Goal: Task Accomplishment & Management: Manage account settings

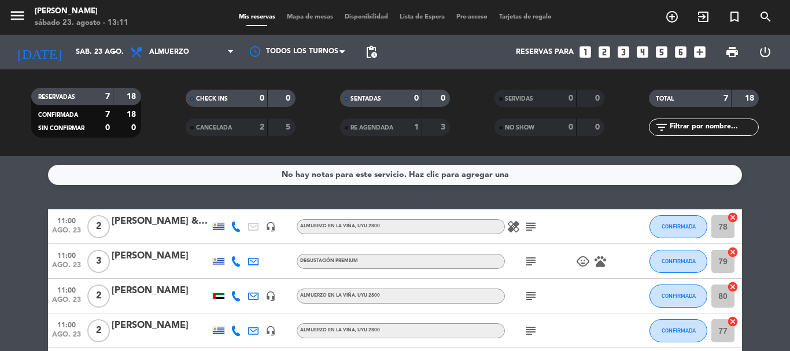
scroll to position [184, 0]
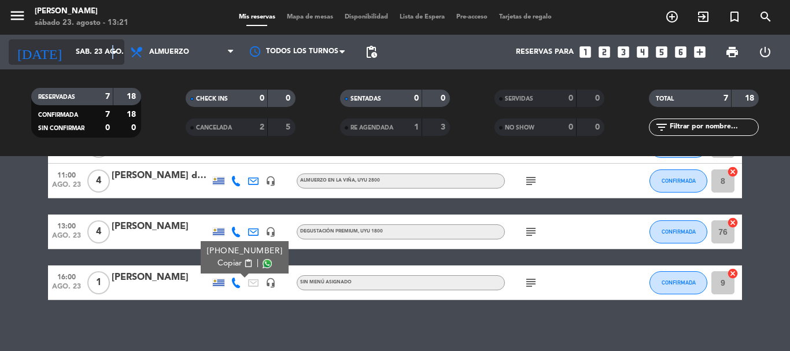
click at [113, 50] on icon "arrow_drop_down" at bounding box center [115, 52] width 14 height 14
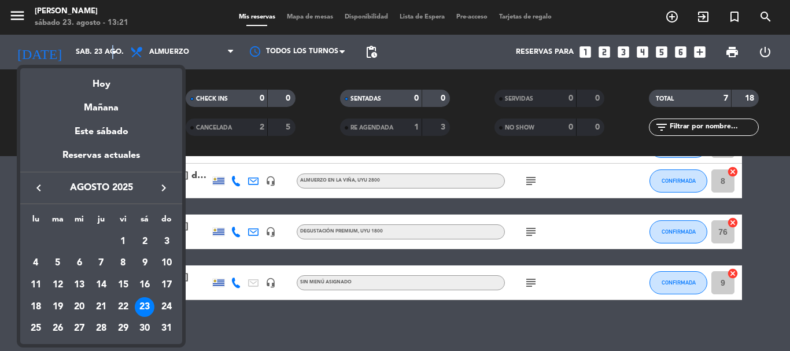
drag, startPoint x: 164, startPoint y: 186, endPoint x: 161, endPoint y: 223, distance: 37.7
click at [163, 187] on icon "keyboard_arrow_right" at bounding box center [164, 188] width 14 height 14
click at [164, 265] on div "7" at bounding box center [167, 263] width 20 height 20
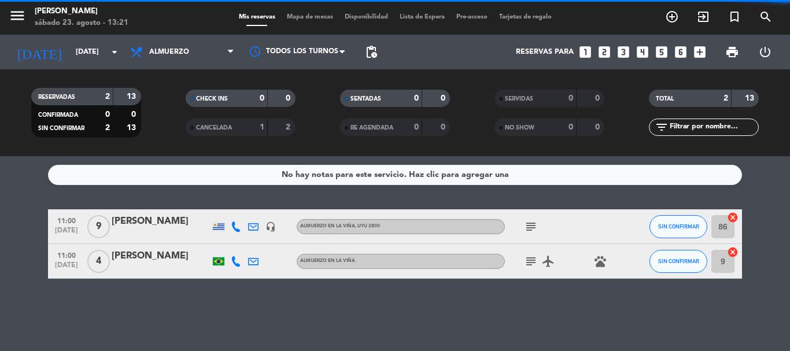
scroll to position [0, 0]
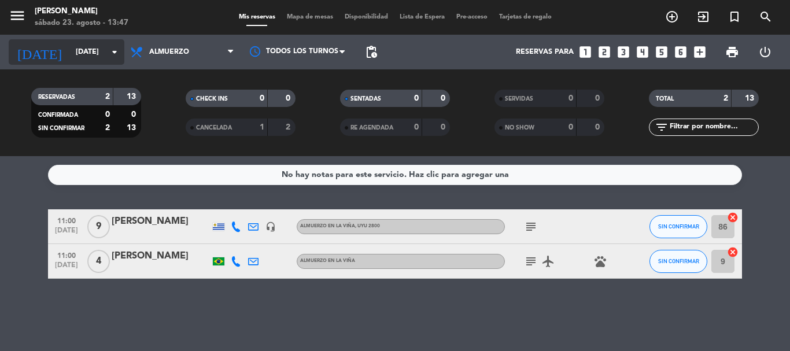
click at [117, 56] on icon "arrow_drop_down" at bounding box center [115, 52] width 14 height 14
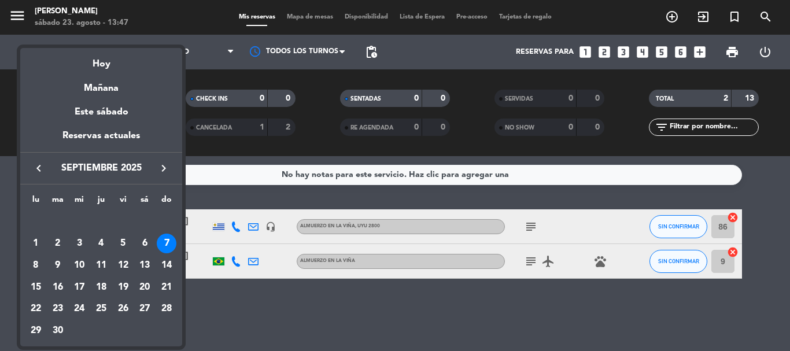
click at [106, 89] on div "Mañana" at bounding box center [101, 84] width 162 height 24
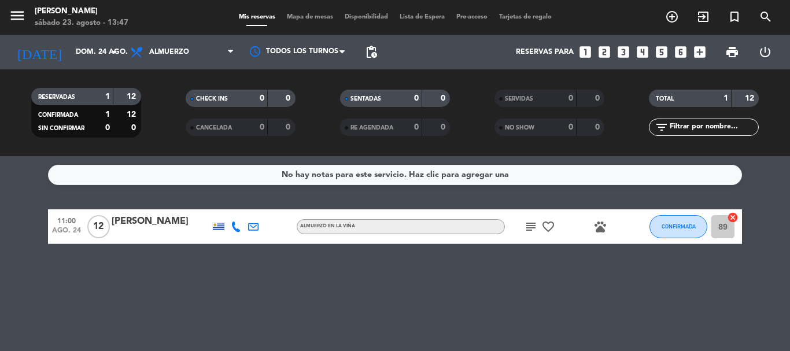
click at [531, 225] on icon "subject" at bounding box center [531, 227] width 14 height 14
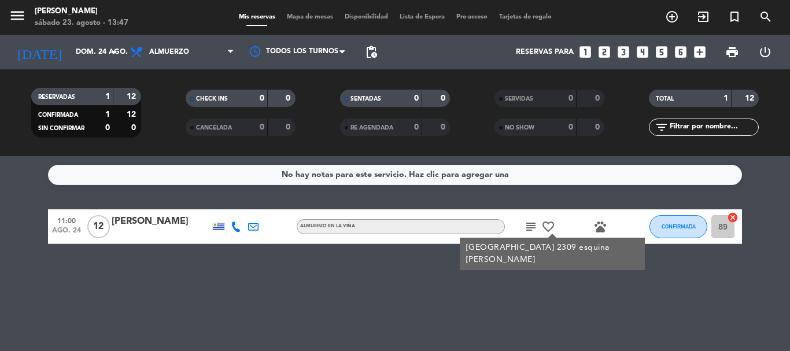
drag, startPoint x: 311, startPoint y: 286, endPoint x: 263, endPoint y: 228, distance: 76.0
click at [308, 280] on div "No hay notas para este servicio. Haz clic para agregar una 11:00 [DATE] [PERSON…" at bounding box center [395, 253] width 790 height 195
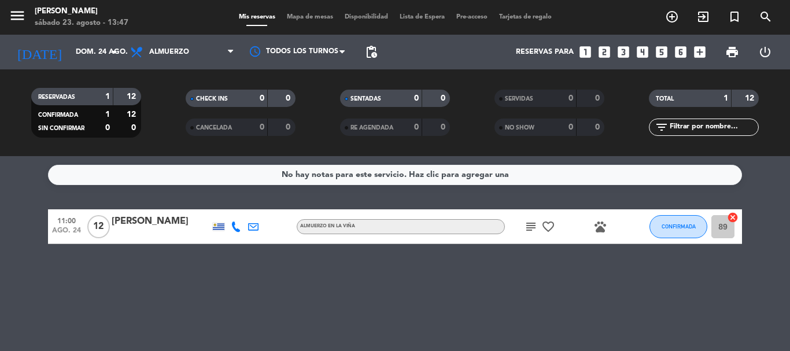
click at [237, 228] on icon at bounding box center [236, 226] width 10 height 10
click at [227, 205] on span "Copiar" at bounding box center [229, 207] width 24 height 12
click at [171, 226] on div "[PERSON_NAME]" at bounding box center [161, 221] width 98 height 15
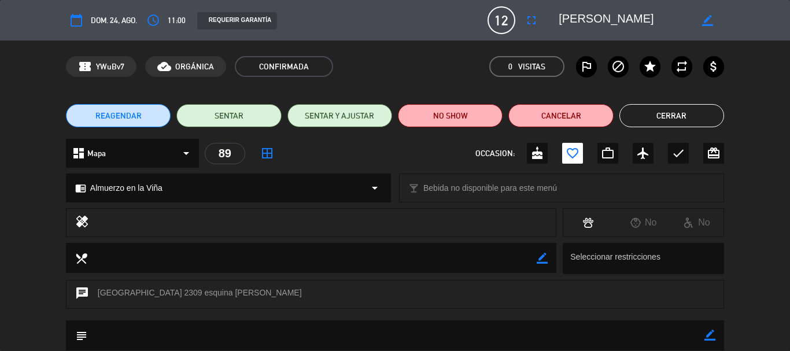
drag, startPoint x: 658, startPoint y: 19, endPoint x: 558, endPoint y: 14, distance: 100.7
click at [558, 14] on div "border_color" at bounding box center [637, 20] width 173 height 21
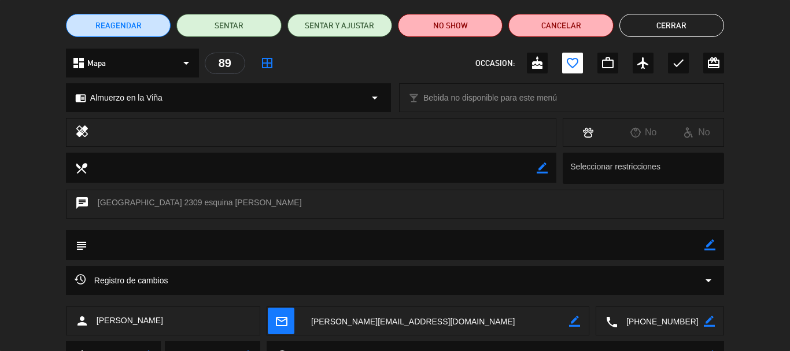
scroll to position [145, 0]
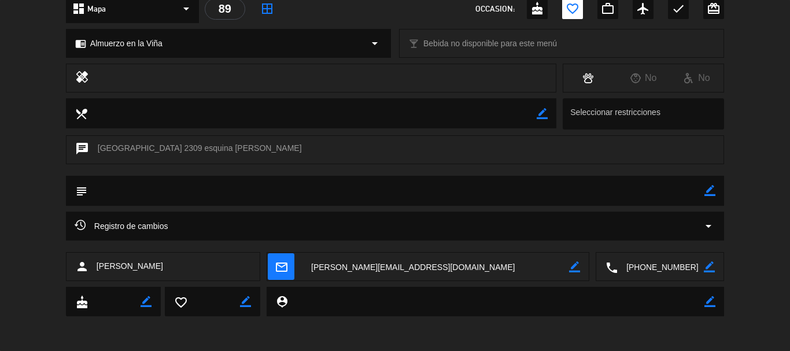
click at [664, 266] on textarea at bounding box center [661, 267] width 86 height 29
click at [657, 237] on span "Click para copiar" at bounding box center [645, 238] width 61 height 12
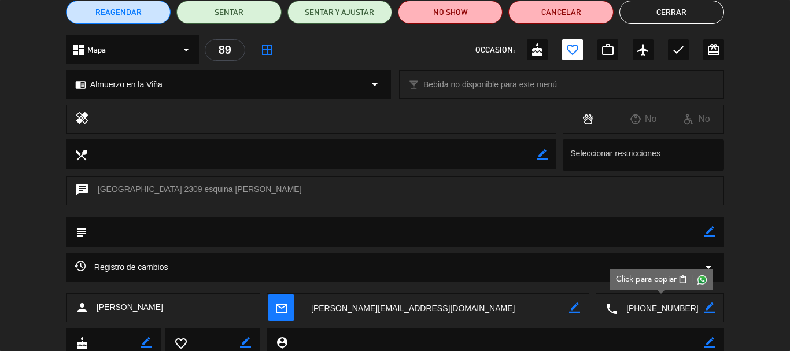
scroll to position [87, 0]
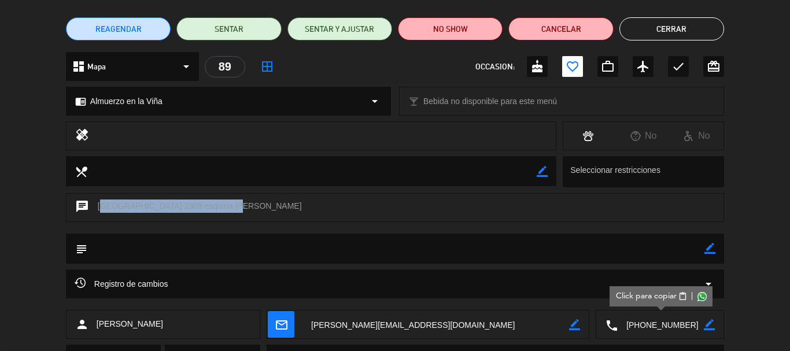
drag, startPoint x: 98, startPoint y: 203, endPoint x: 217, endPoint y: 206, distance: 118.6
click at [217, 206] on div "chat [GEOGRAPHIC_DATA] 2309 esquina [PERSON_NAME]" at bounding box center [395, 207] width 658 height 29
copy div "[GEOGRAPHIC_DATA] 2309 esquina [PERSON_NAME]"
click at [269, 211] on div "chat [GEOGRAPHIC_DATA] 2309 esquina [PERSON_NAME]" at bounding box center [395, 207] width 658 height 29
click at [330, 197] on div "chat [GEOGRAPHIC_DATA] 2309 esquina [PERSON_NAME]" at bounding box center [395, 207] width 658 height 29
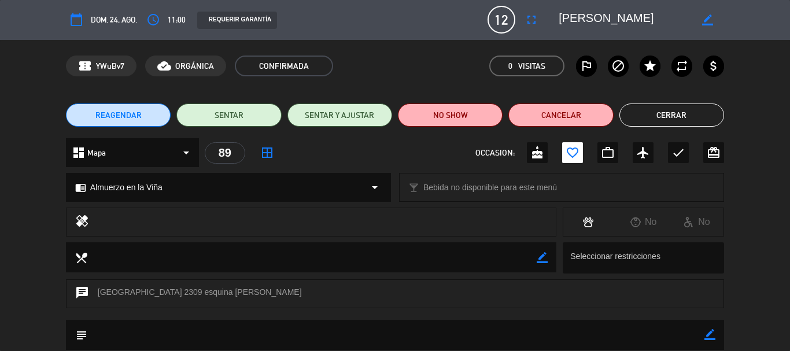
scroll to position [0, 0]
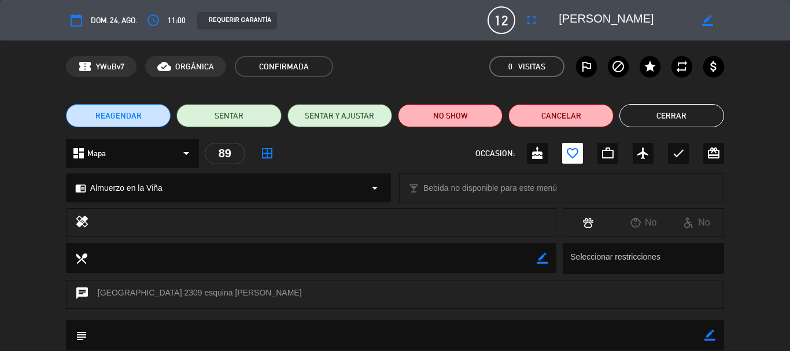
click at [685, 114] on button "Cerrar" at bounding box center [671, 115] width 105 height 23
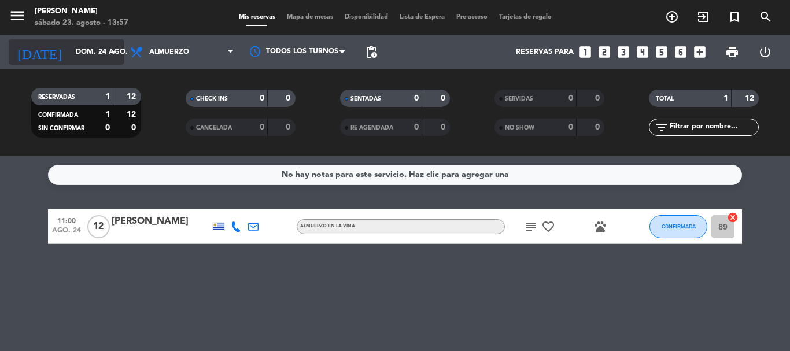
click at [112, 49] on icon "arrow_drop_down" at bounding box center [115, 52] width 14 height 14
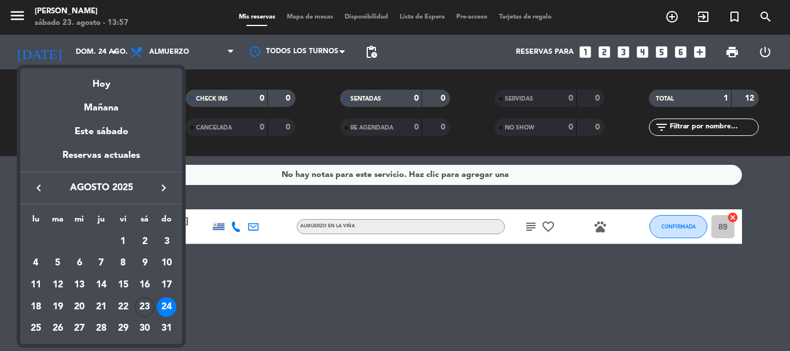
click at [162, 188] on icon "keyboard_arrow_right" at bounding box center [164, 188] width 14 height 14
click at [162, 187] on icon "keyboard_arrow_right" at bounding box center [164, 188] width 14 height 14
click at [37, 187] on icon "keyboard_arrow_left" at bounding box center [39, 188] width 14 height 14
click at [146, 323] on div "25" at bounding box center [145, 329] width 20 height 20
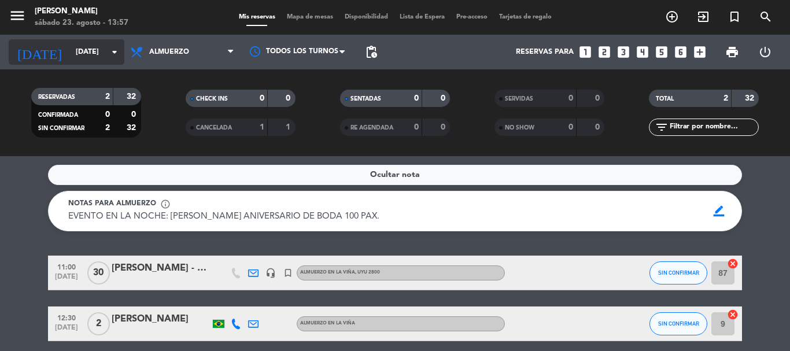
click at [109, 51] on icon "arrow_drop_down" at bounding box center [115, 52] width 14 height 14
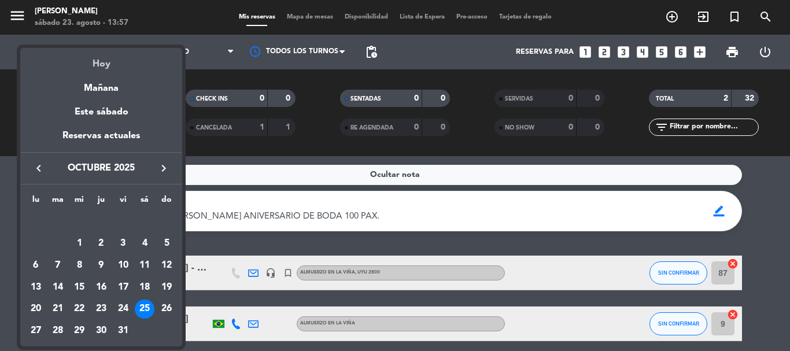
click at [101, 60] on div "Hoy" at bounding box center [101, 60] width 162 height 24
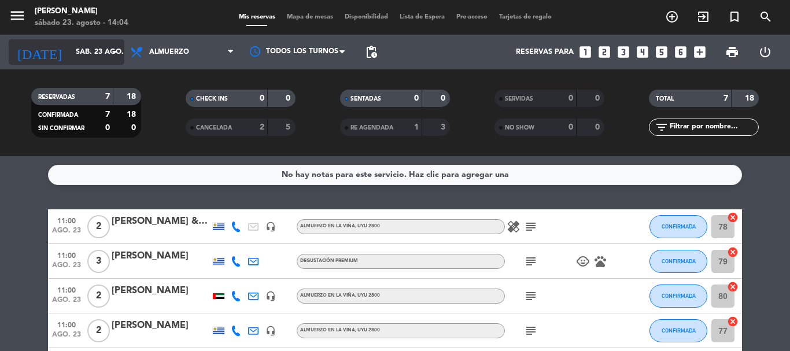
click at [118, 47] on icon "arrow_drop_down" at bounding box center [115, 52] width 14 height 14
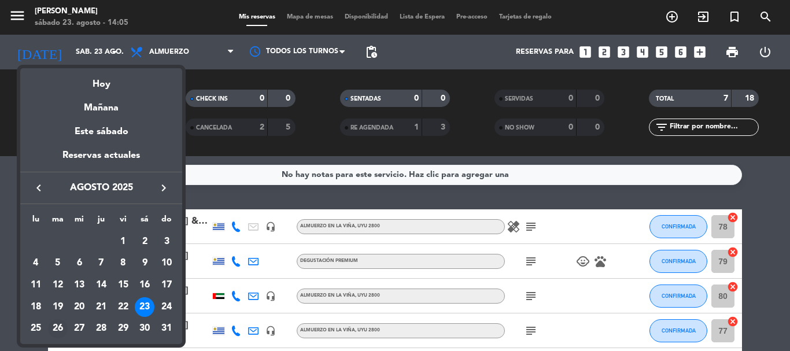
click at [54, 329] on div "26" at bounding box center [58, 329] width 20 height 20
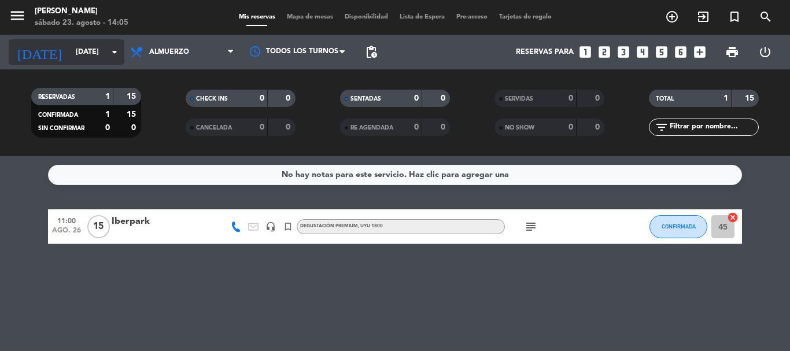
click at [116, 52] on icon "arrow_drop_down" at bounding box center [115, 52] width 14 height 14
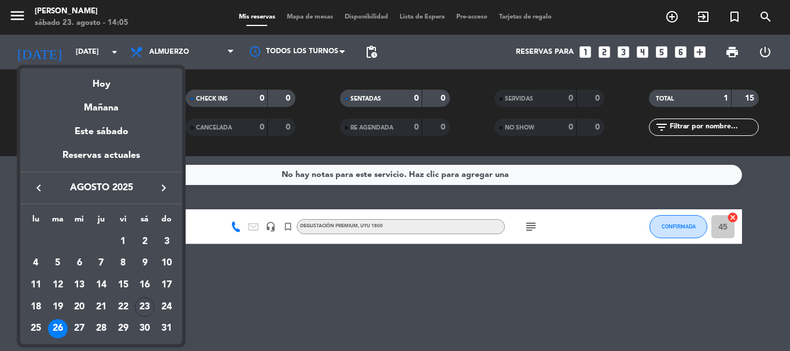
click at [282, 297] on div at bounding box center [395, 175] width 790 height 351
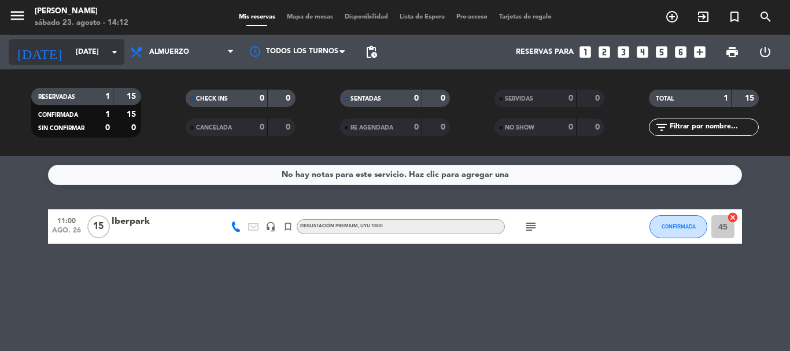
click at [114, 49] on icon "arrow_drop_down" at bounding box center [115, 52] width 14 height 14
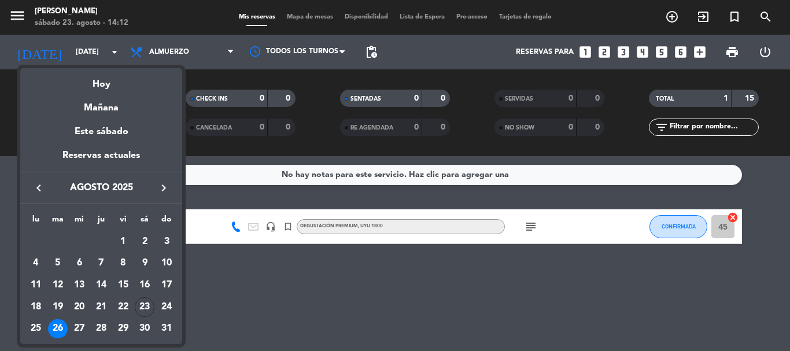
click at [256, 274] on div at bounding box center [395, 175] width 790 height 351
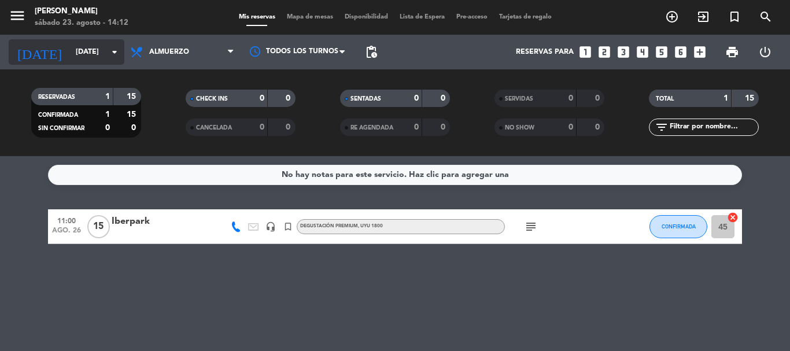
click at [113, 50] on icon "arrow_drop_down" at bounding box center [115, 52] width 14 height 14
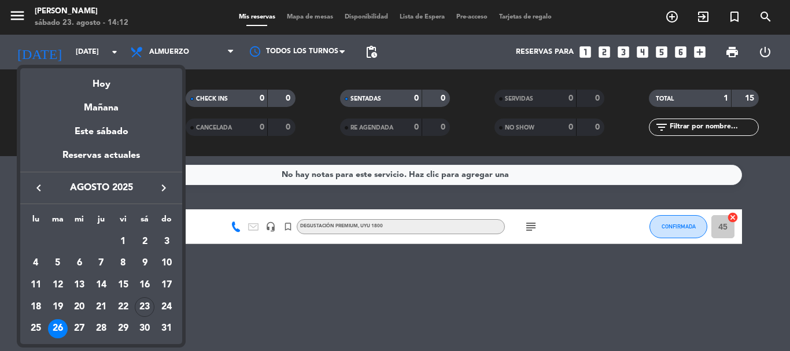
click at [101, 79] on div "Hoy" at bounding box center [101, 80] width 162 height 24
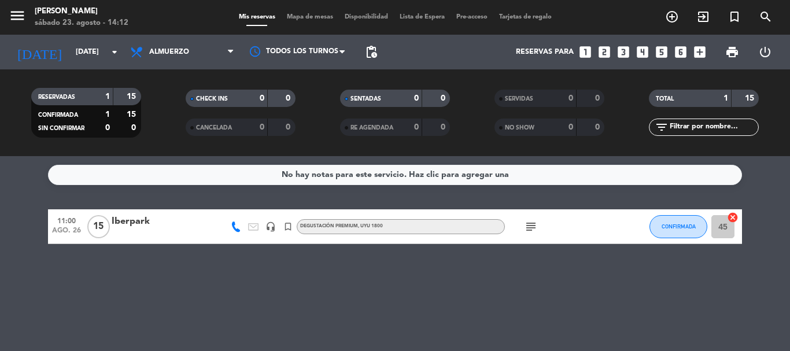
type input "sáb. 23 ago."
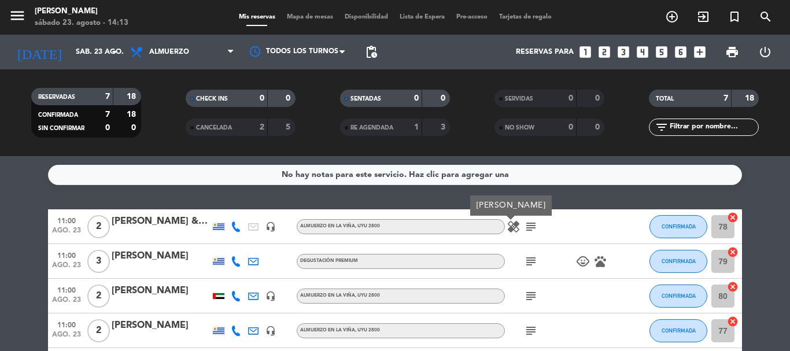
click at [529, 229] on icon "subject" at bounding box center [531, 227] width 14 height 14
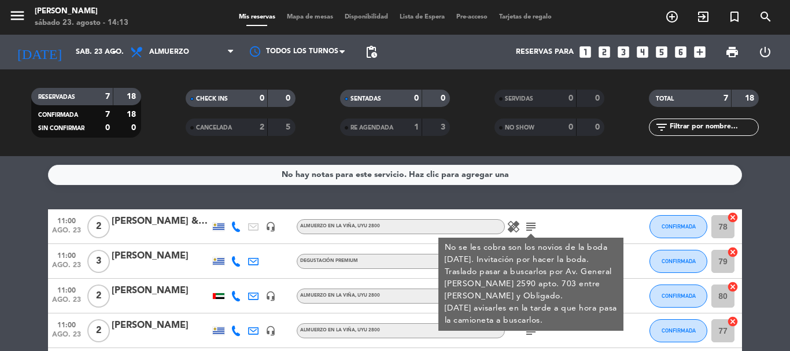
click at [562, 220] on div "healing subject No se les cobra son los novios de la boda [DATE]. Invitación po…" at bounding box center [557, 226] width 104 height 34
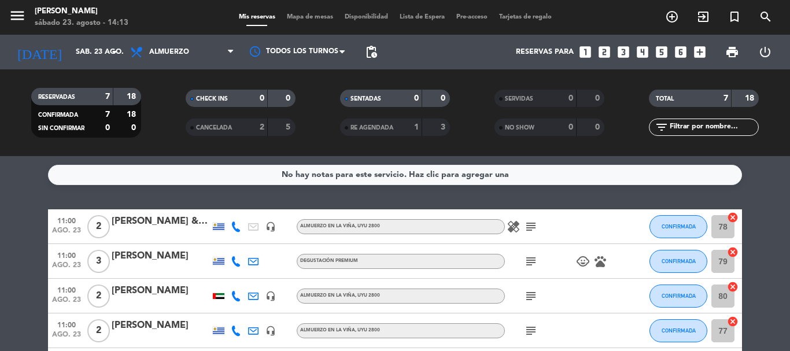
click at [529, 257] on icon "subject" at bounding box center [531, 261] width 14 height 14
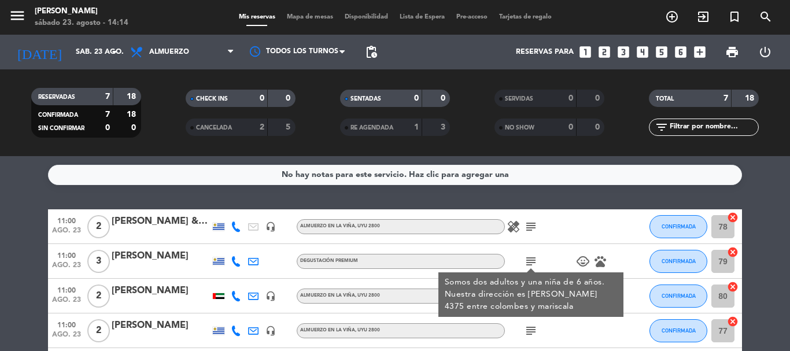
click at [566, 250] on div "subject Somos dos adultos y una niña de 6 años. Nuestra dirección es [PERSON_NA…" at bounding box center [557, 261] width 104 height 34
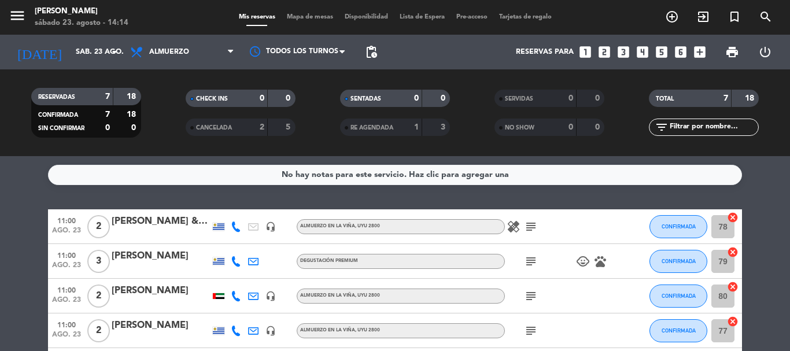
click at [535, 293] on icon "subject" at bounding box center [531, 296] width 14 height 14
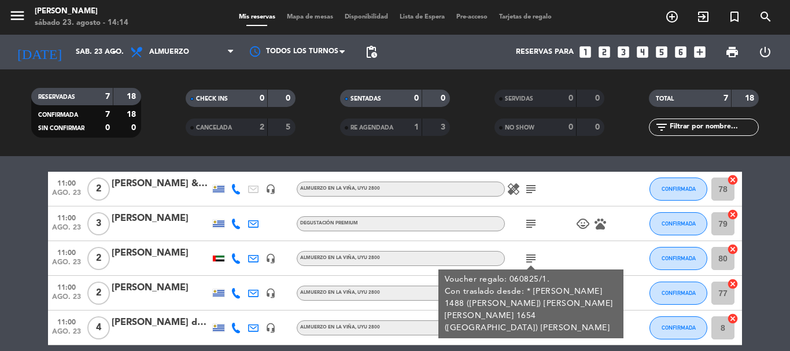
scroll to position [58, 0]
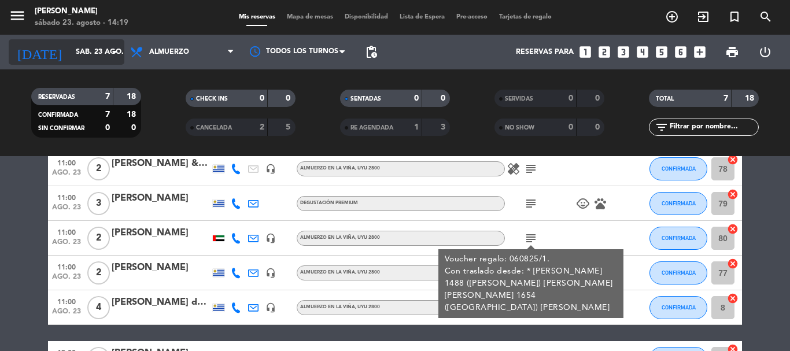
click at [114, 53] on icon "arrow_drop_down" at bounding box center [115, 52] width 14 height 14
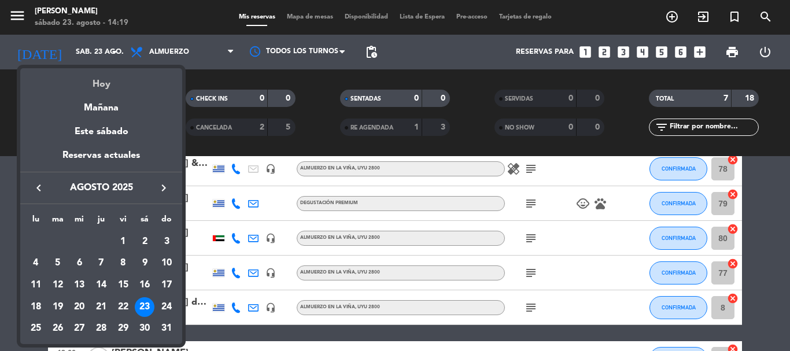
click at [100, 87] on div "Hoy" at bounding box center [101, 80] width 162 height 24
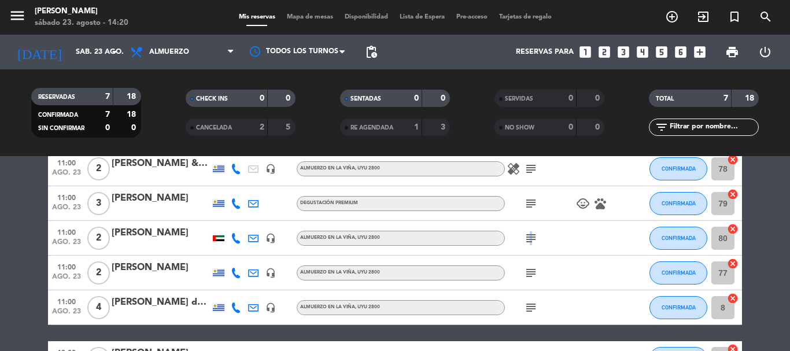
click at [529, 241] on icon "subject" at bounding box center [531, 238] width 14 height 14
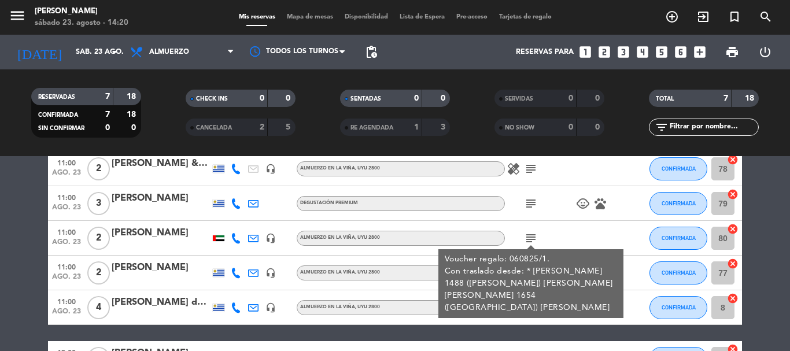
click at [789, 222] on bookings-row "11:00 [DATE] 2 [PERSON_NAME] & [PERSON_NAME] headset_mic Almuerzo en la [PERSON…" at bounding box center [395, 289] width 790 height 275
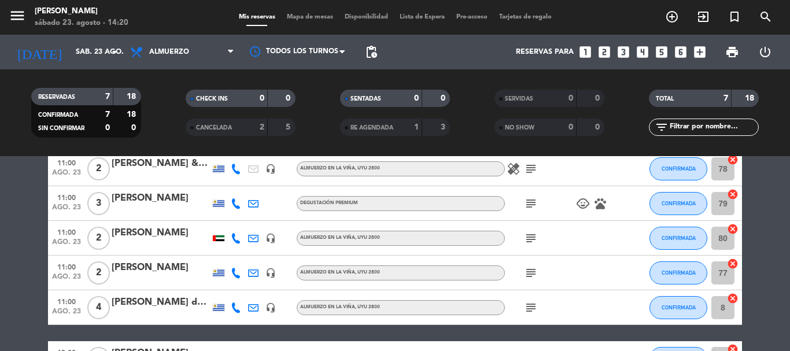
click at [153, 232] on div "[PERSON_NAME]" at bounding box center [161, 233] width 98 height 15
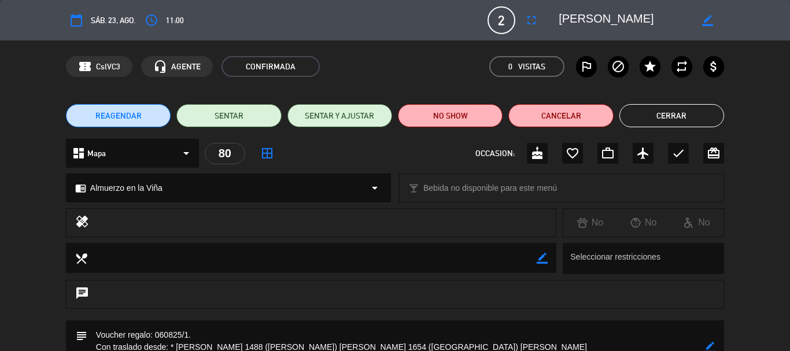
drag, startPoint x: 632, startPoint y: 17, endPoint x: 552, endPoint y: 21, distance: 80.5
click at [549, 20] on editable-input "border_color" at bounding box center [634, 20] width 179 height 21
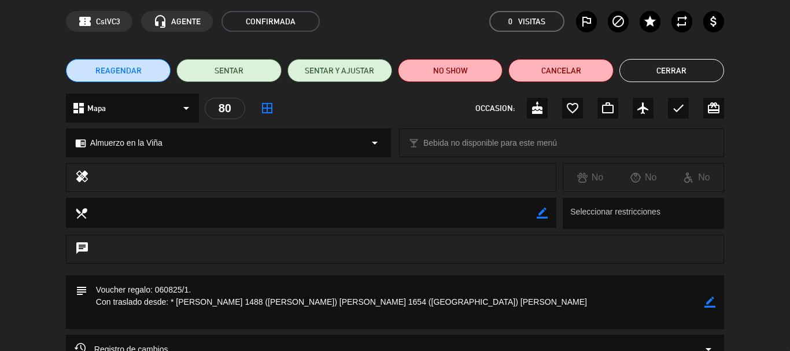
scroll to position [0, 0]
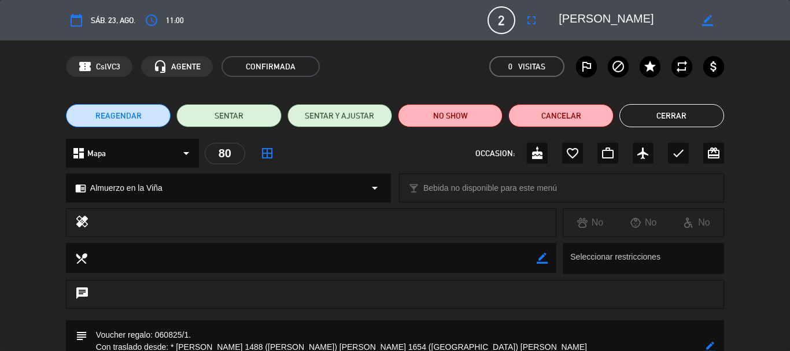
click at [664, 116] on button "Cerrar" at bounding box center [671, 115] width 105 height 23
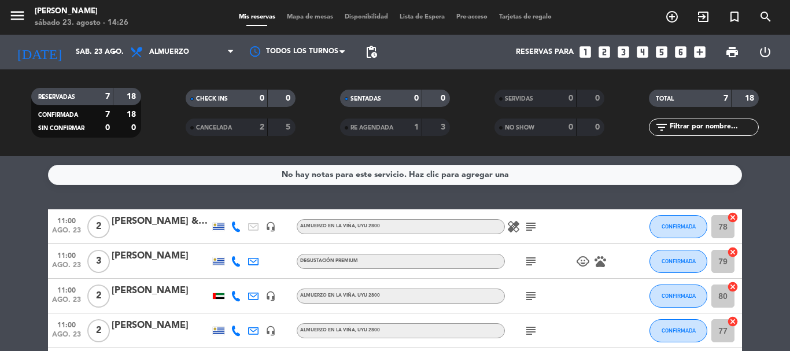
scroll to position [58, 0]
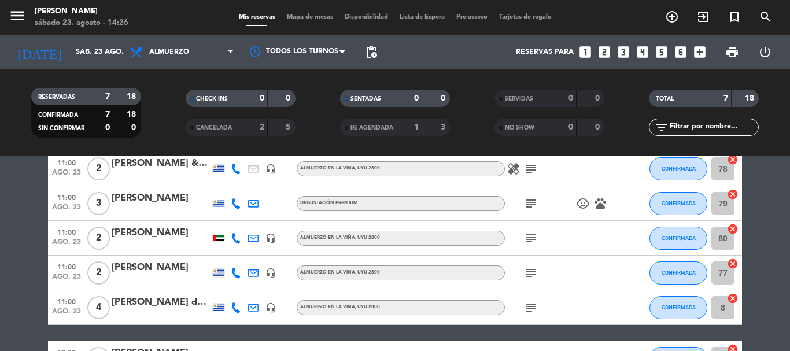
click at [150, 197] on div "[PERSON_NAME]" at bounding box center [161, 198] width 98 height 15
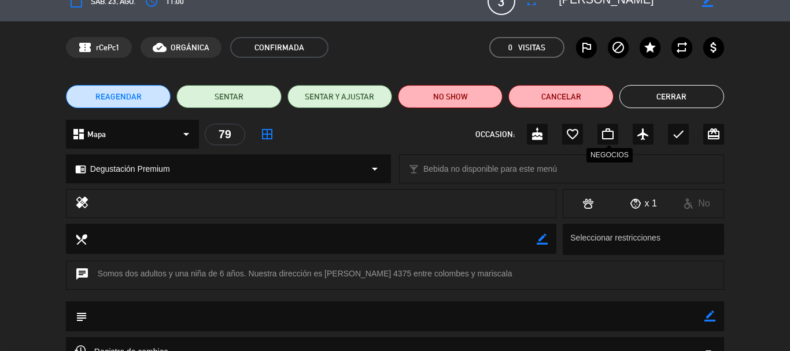
scroll to position [0, 0]
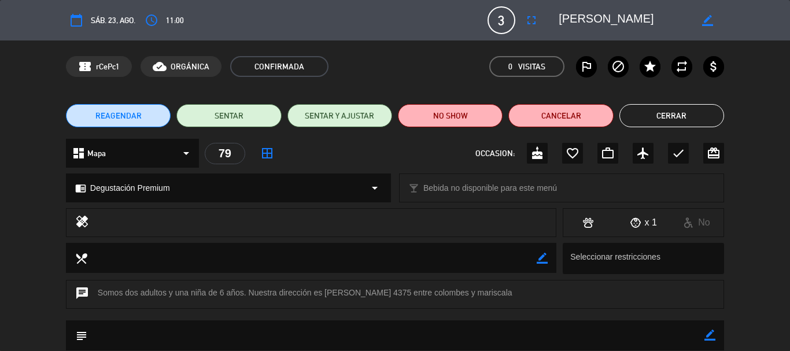
drag, startPoint x: 628, startPoint y: 17, endPoint x: 559, endPoint y: 19, distance: 69.4
click at [559, 19] on textarea at bounding box center [625, 20] width 132 height 21
drag, startPoint x: 678, startPoint y: 119, endPoint x: 652, endPoint y: 123, distance: 26.3
click at [678, 117] on button "Cerrar" at bounding box center [671, 115] width 105 height 23
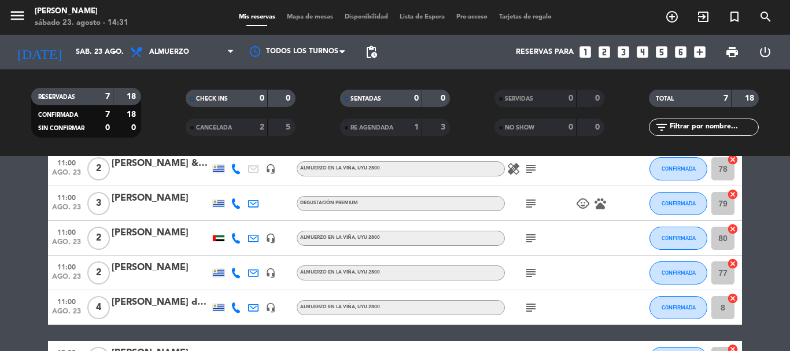
click at [532, 274] on icon "subject" at bounding box center [531, 273] width 14 height 14
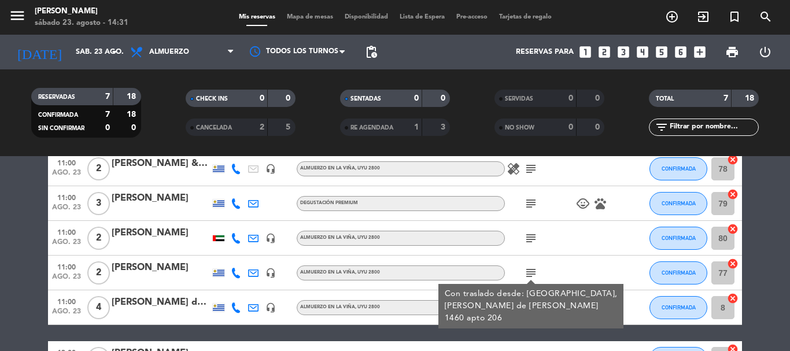
click at [155, 269] on div "[PERSON_NAME]" at bounding box center [161, 267] width 98 height 15
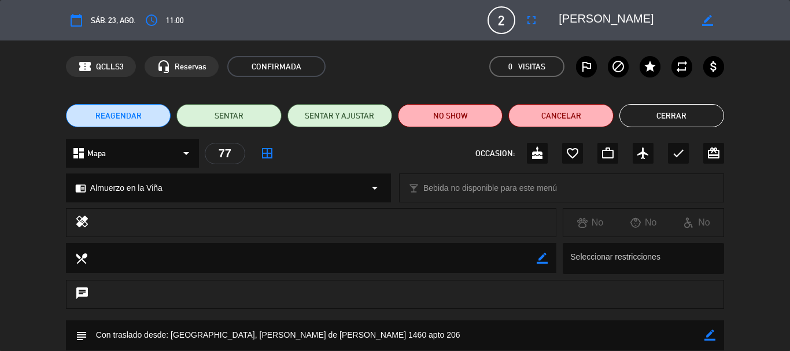
drag, startPoint x: 598, startPoint y: 20, endPoint x: 556, endPoint y: 21, distance: 42.3
click at [556, 21] on div "border_color" at bounding box center [637, 20] width 173 height 21
click at [678, 121] on button "Cerrar" at bounding box center [671, 115] width 105 height 23
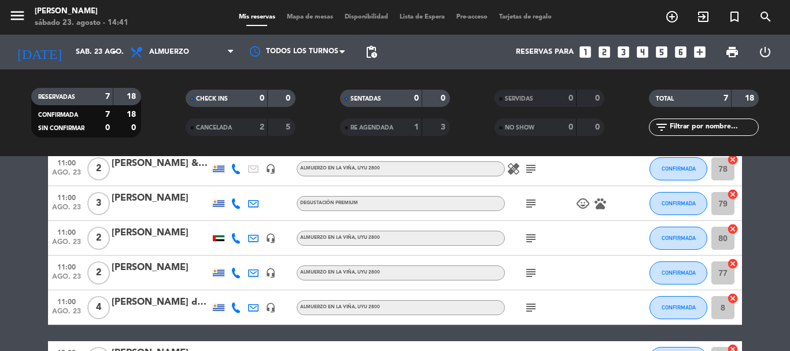
scroll to position [116, 0]
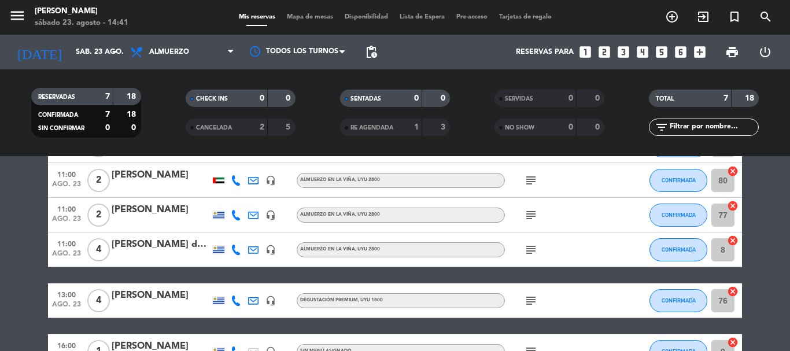
click at [142, 247] on div "[PERSON_NAME] del [PERSON_NAME]" at bounding box center [161, 244] width 98 height 15
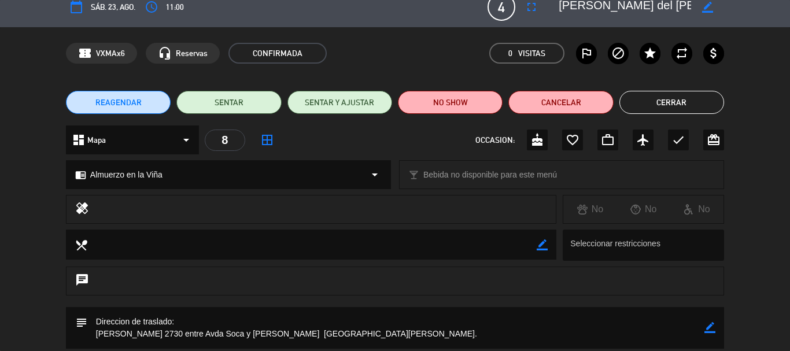
scroll to position [0, 0]
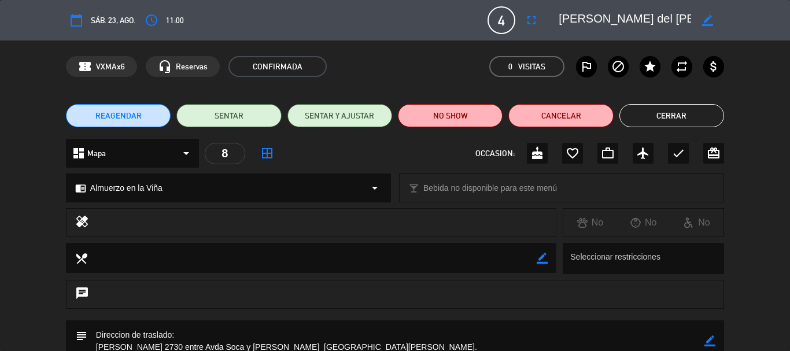
drag, startPoint x: 559, startPoint y: 16, endPoint x: 684, endPoint y: 16, distance: 124.9
click at [685, 16] on textarea at bounding box center [625, 20] width 132 height 21
click at [661, 113] on button "Cerrar" at bounding box center [671, 115] width 105 height 23
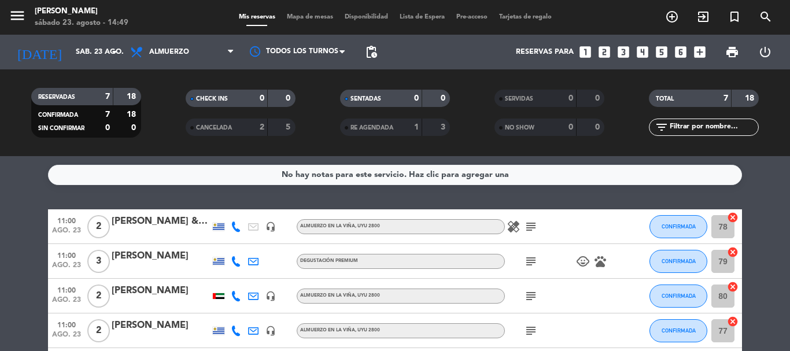
click at [164, 219] on div "[PERSON_NAME] & [PERSON_NAME]" at bounding box center [161, 221] width 98 height 15
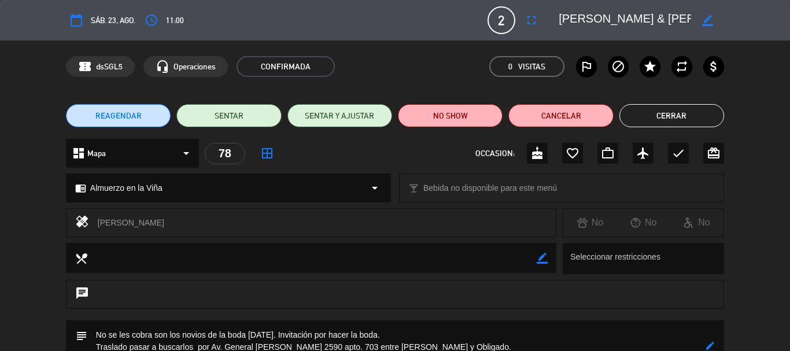
scroll to position [0, 40]
drag, startPoint x: 559, startPoint y: 14, endPoint x: 710, endPoint y: 17, distance: 151.0
click at [710, 17] on div "border_color" at bounding box center [637, 20] width 173 height 21
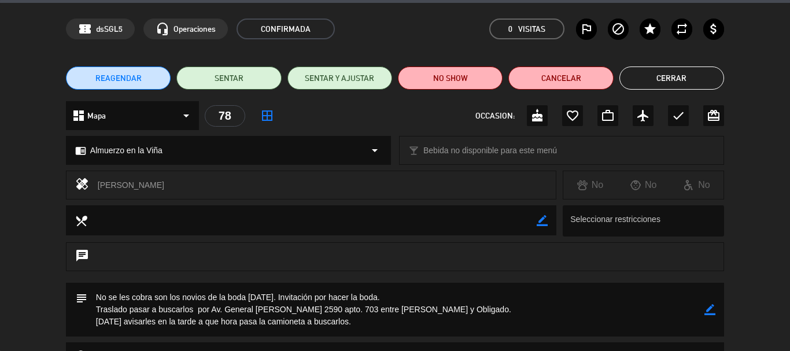
scroll to position [0, 0]
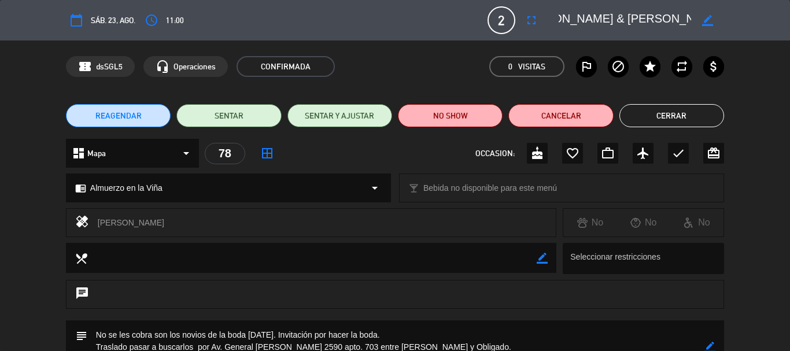
click at [766, 43] on div "confirmation_number dsSGL5 headset_mic Operaciones CONFIRMADA 0 Visitas outline…" at bounding box center [395, 66] width 790 height 52
click at [698, 120] on button "Cerrar" at bounding box center [671, 115] width 105 height 23
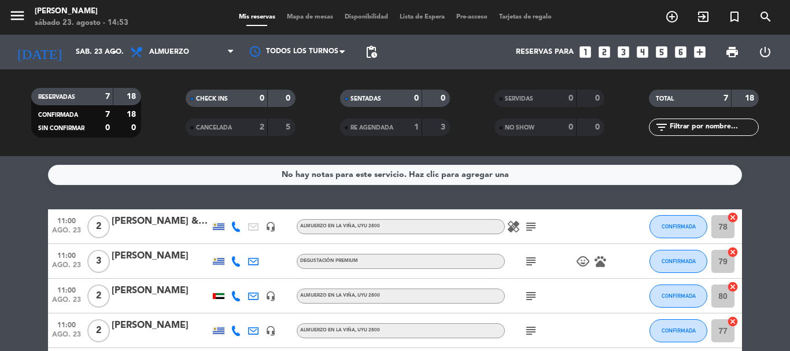
click at [534, 294] on icon "subject" at bounding box center [531, 296] width 14 height 14
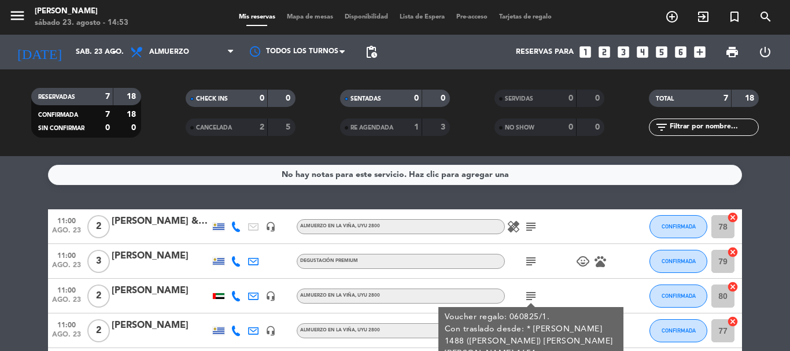
click at [576, 285] on div "subject Voucher regalo: 060825/1. Con traslado desde: * [PERSON_NAME] 1488 ([PE…" at bounding box center [557, 296] width 104 height 34
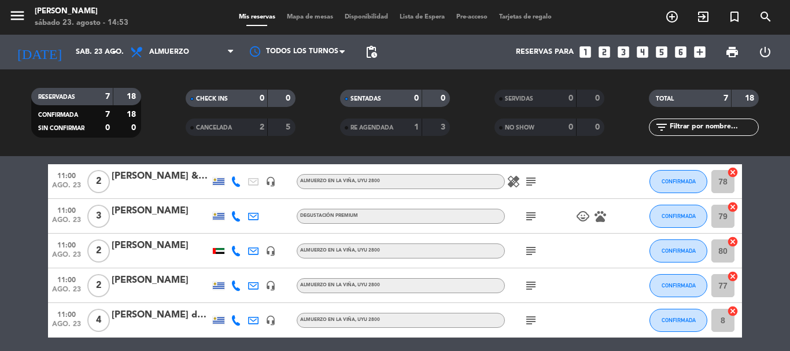
scroll to position [58, 0]
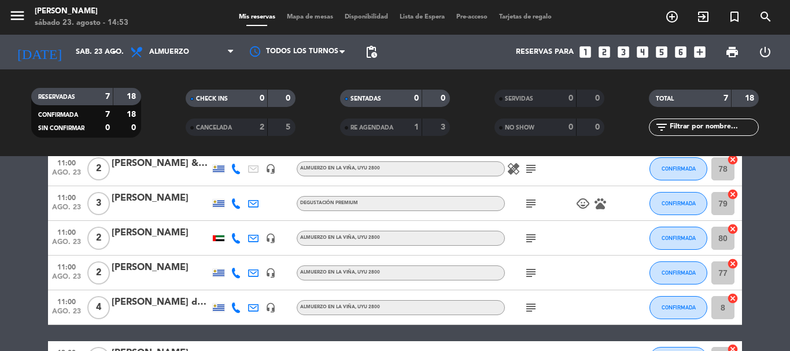
click at [531, 276] on icon "subject" at bounding box center [531, 273] width 14 height 14
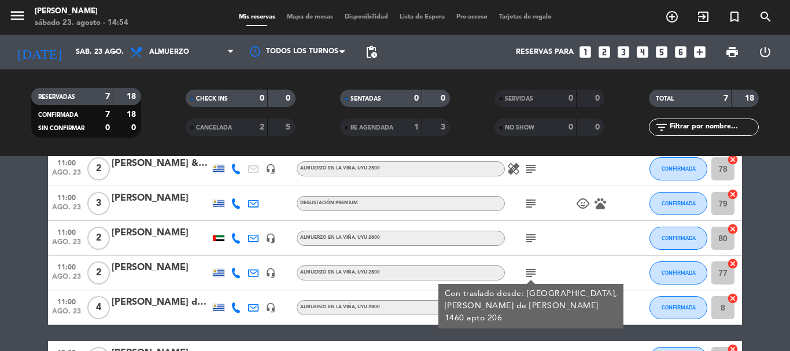
click at [777, 264] on bookings-row "11:00 [DATE] 2 [PERSON_NAME] & [PERSON_NAME] headset_mic Almuerzo en la [PERSON…" at bounding box center [395, 289] width 790 height 275
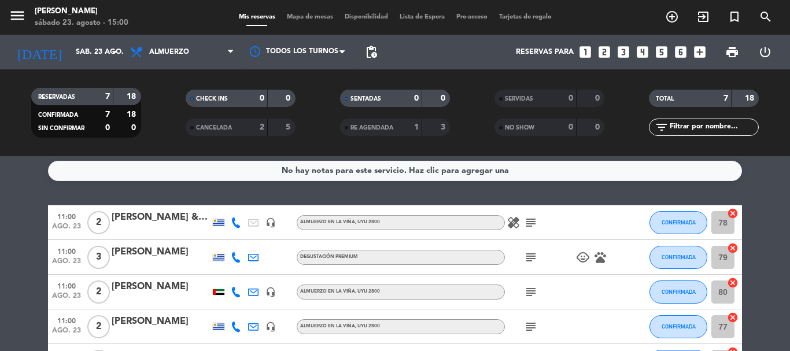
scroll to position [0, 0]
